Goal: Task Accomplishment & Management: Manage account settings

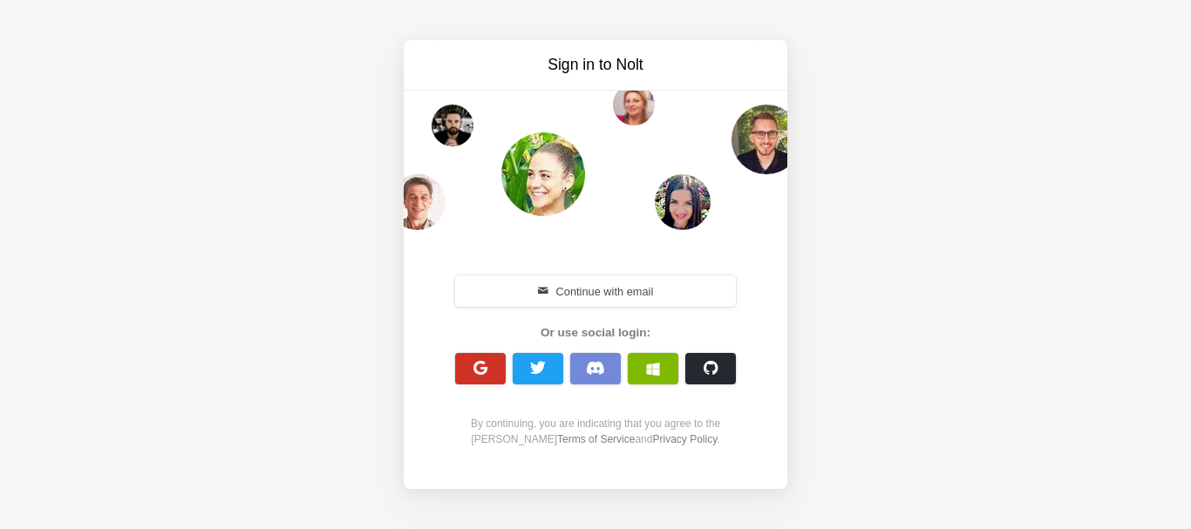
click at [490, 364] on button "button" at bounding box center [480, 368] width 51 height 31
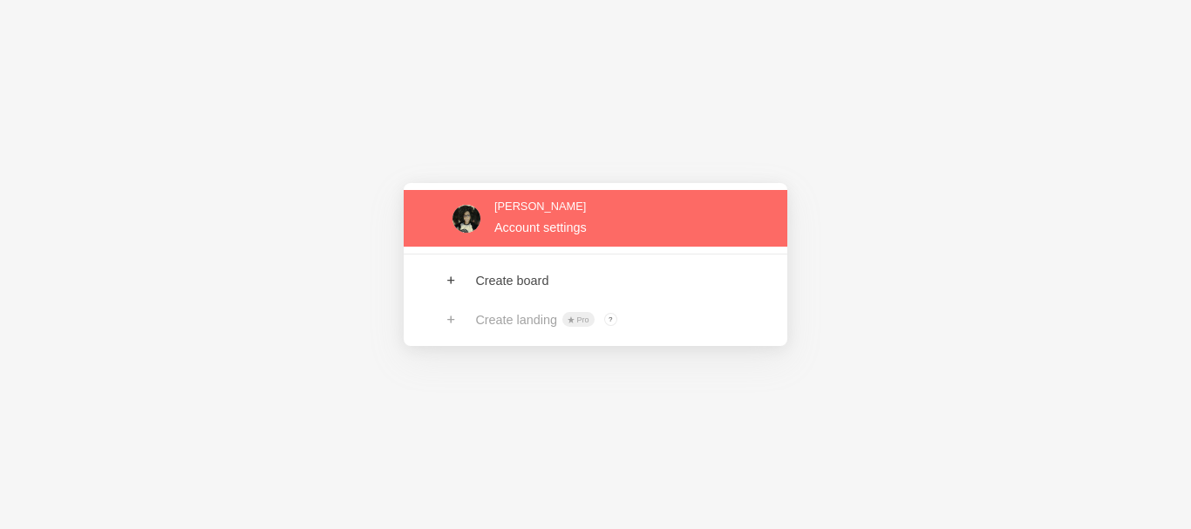
click at [702, 234] on link at bounding box center [596, 218] width 384 height 57
